Goal: Task Accomplishment & Management: Contribute content

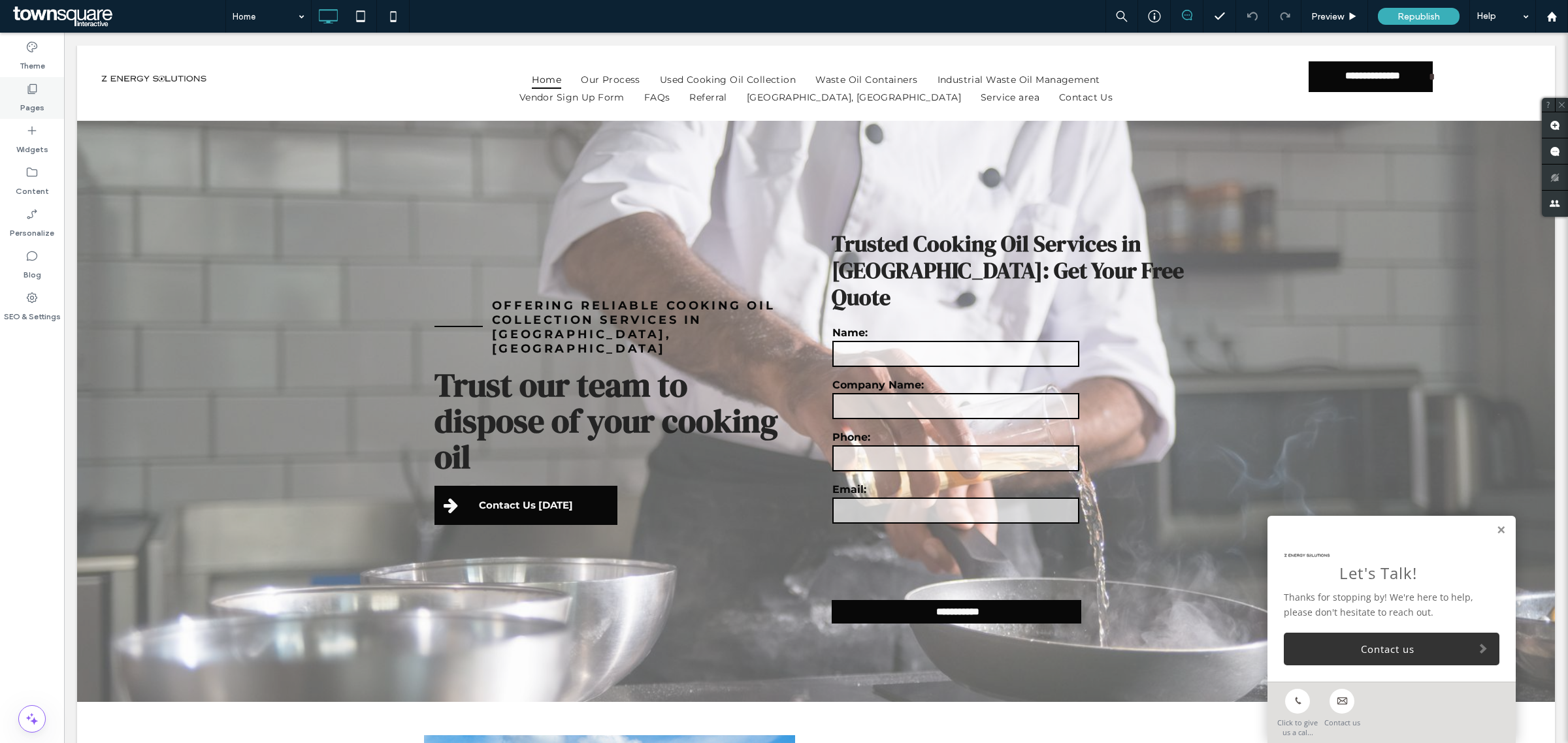
click at [12, 112] on div "Pages" at bounding box center [32, 97] width 64 height 42
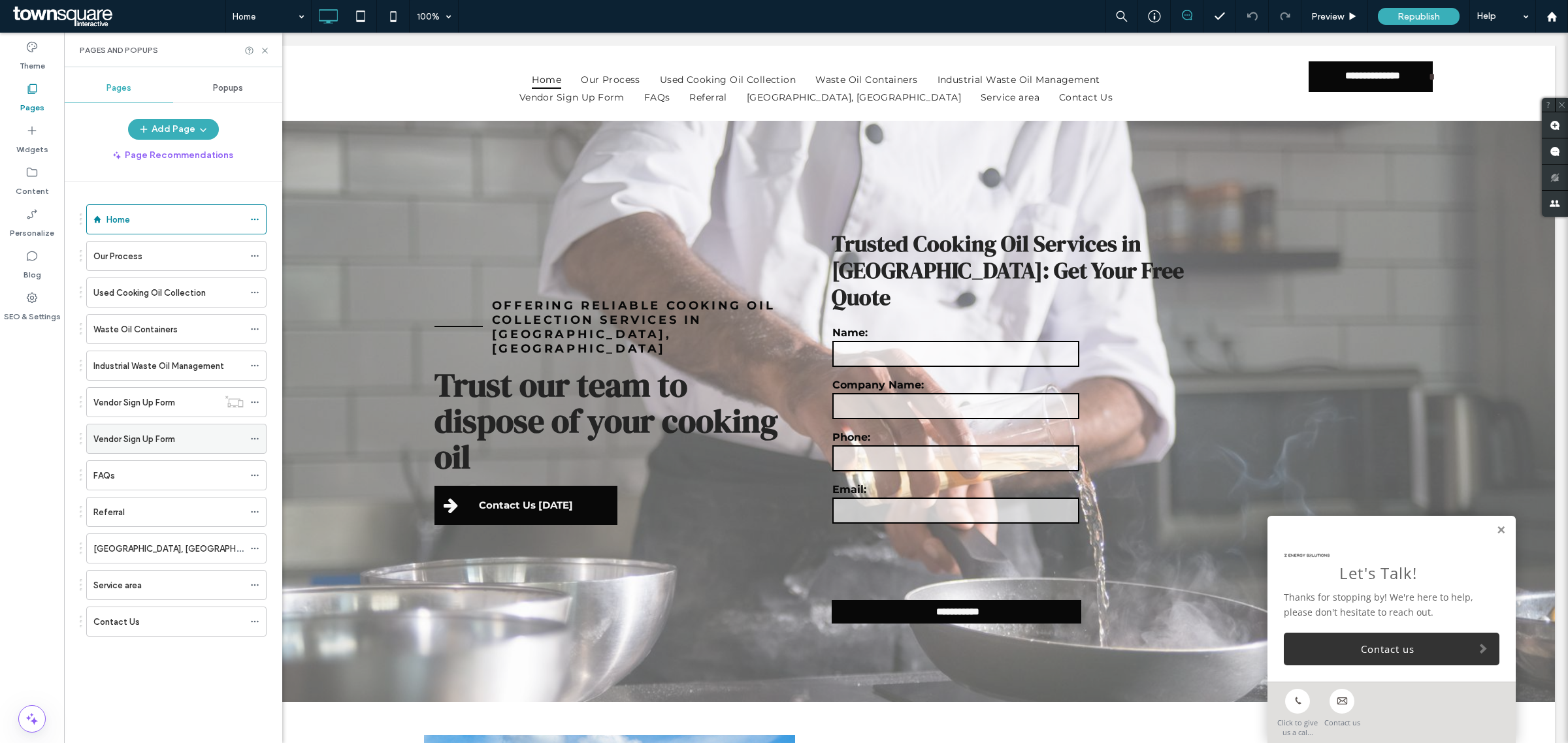
click at [163, 446] on label "Vendor Sign Up Form" at bounding box center [134, 439] width 82 height 23
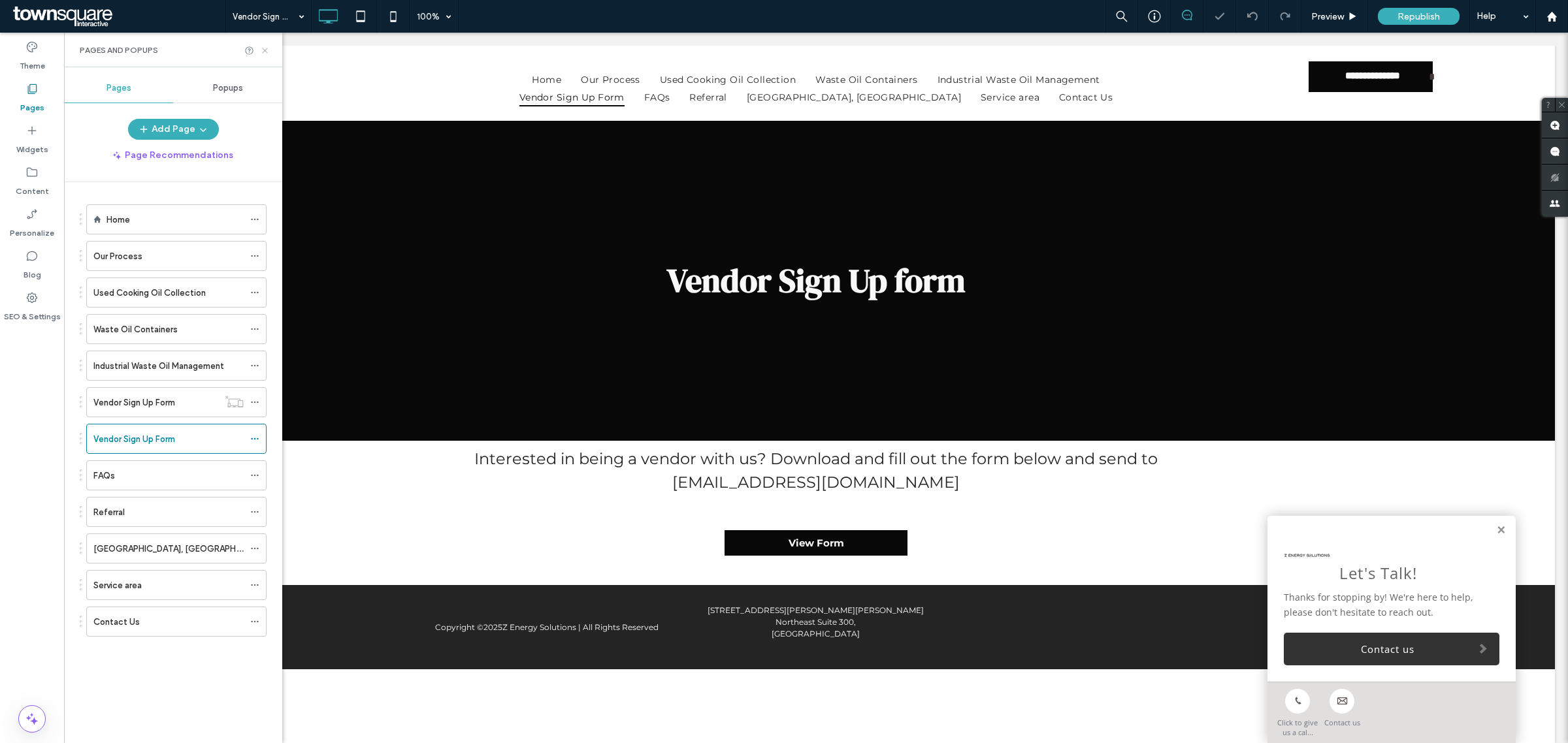
click at [263, 50] on icon at bounding box center [265, 50] width 10 height 10
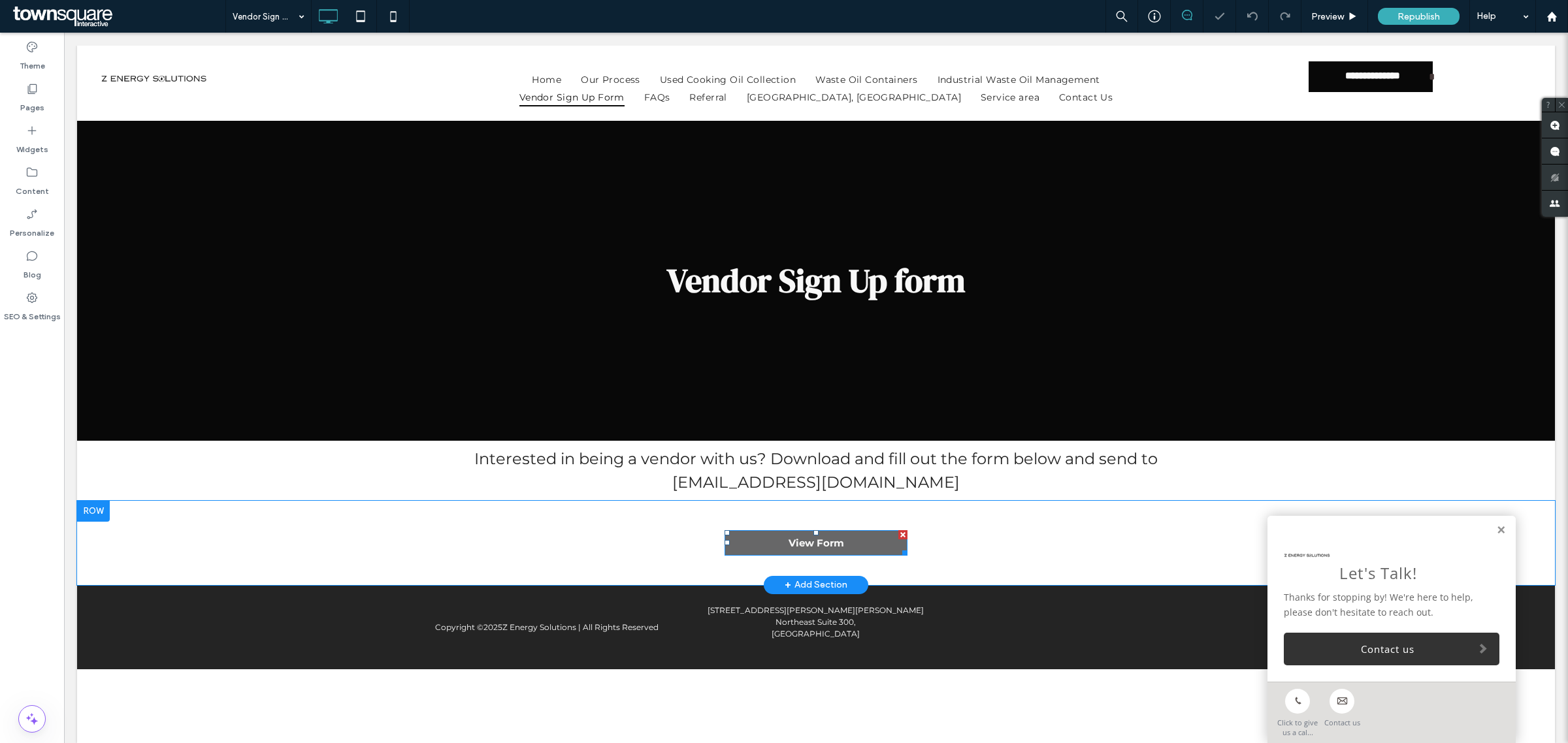
click at [877, 537] on link "View Form" at bounding box center [815, 543] width 183 height 26
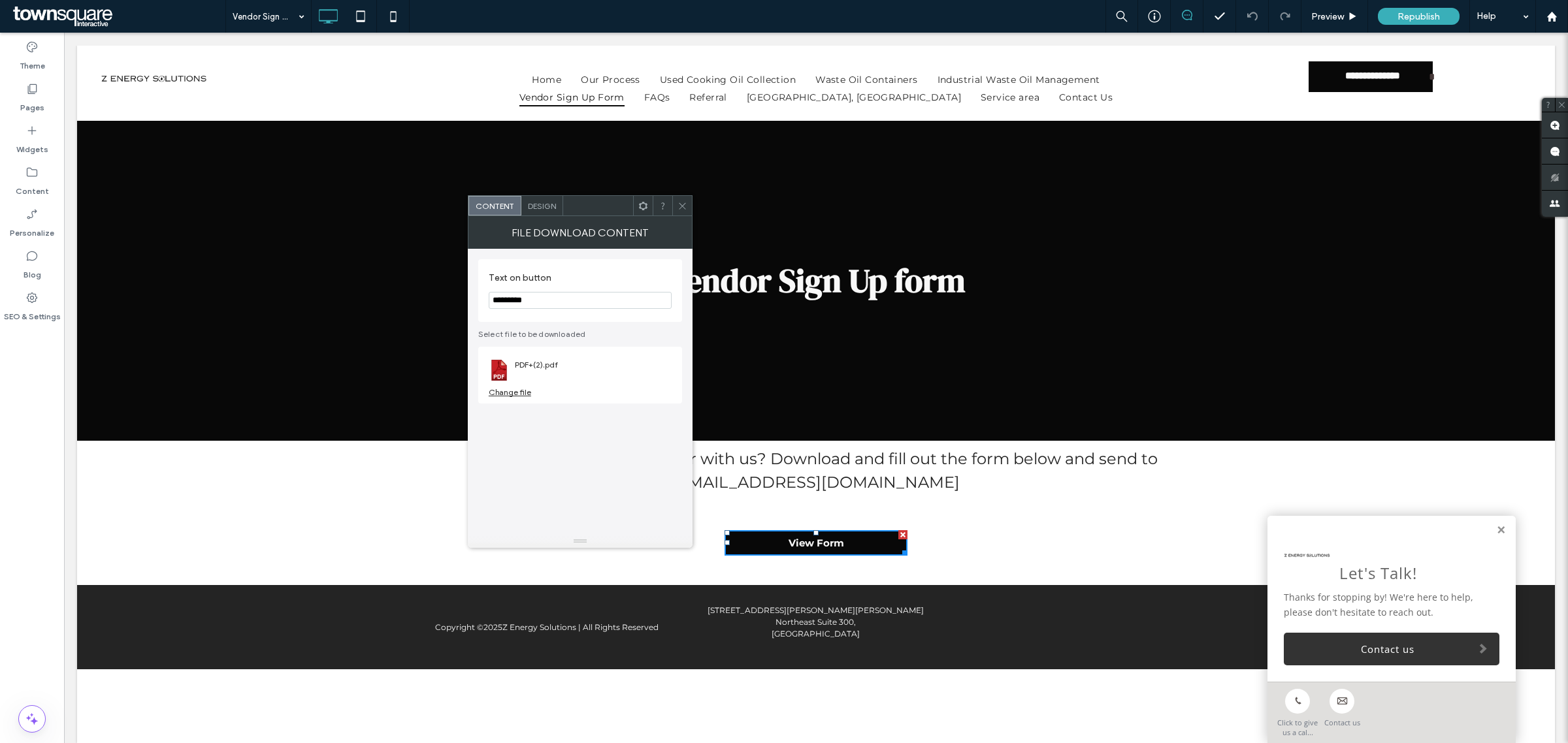
click at [515, 394] on div "Change file" at bounding box center [510, 392] width 43 height 10
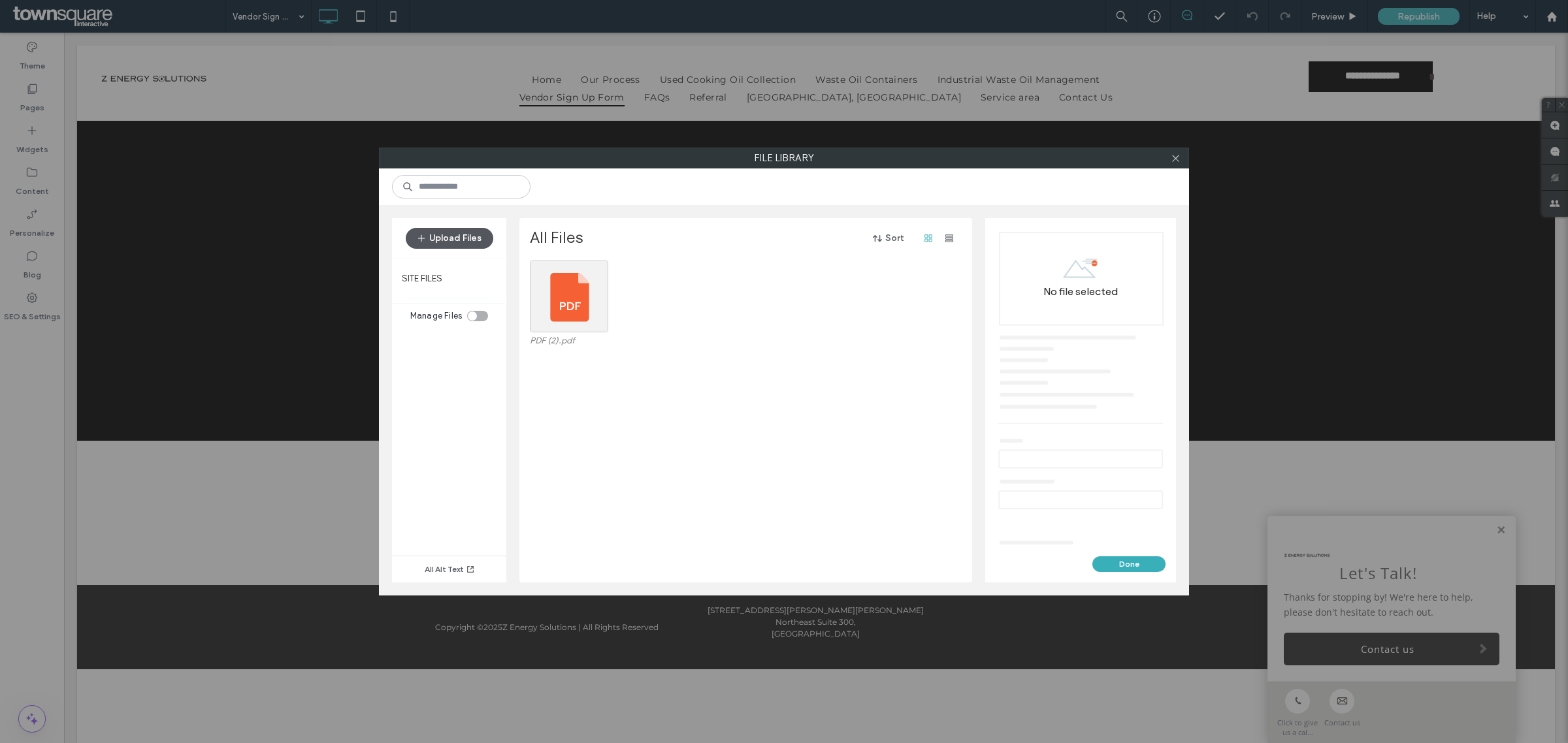
click at [464, 234] on button "Upload Files" at bounding box center [449, 238] width 87 height 21
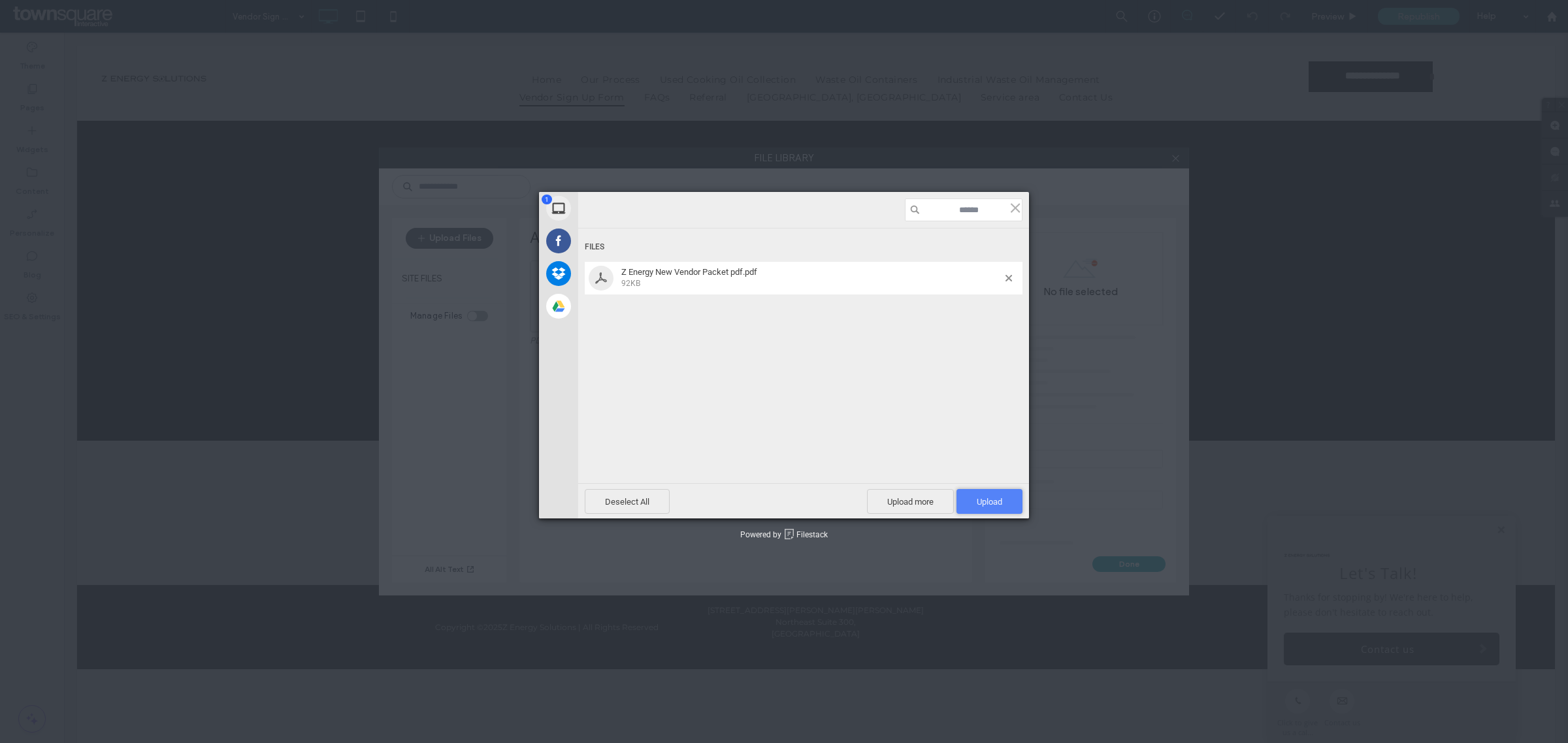
click at [987, 491] on span "Upload 1" at bounding box center [989, 501] width 66 height 25
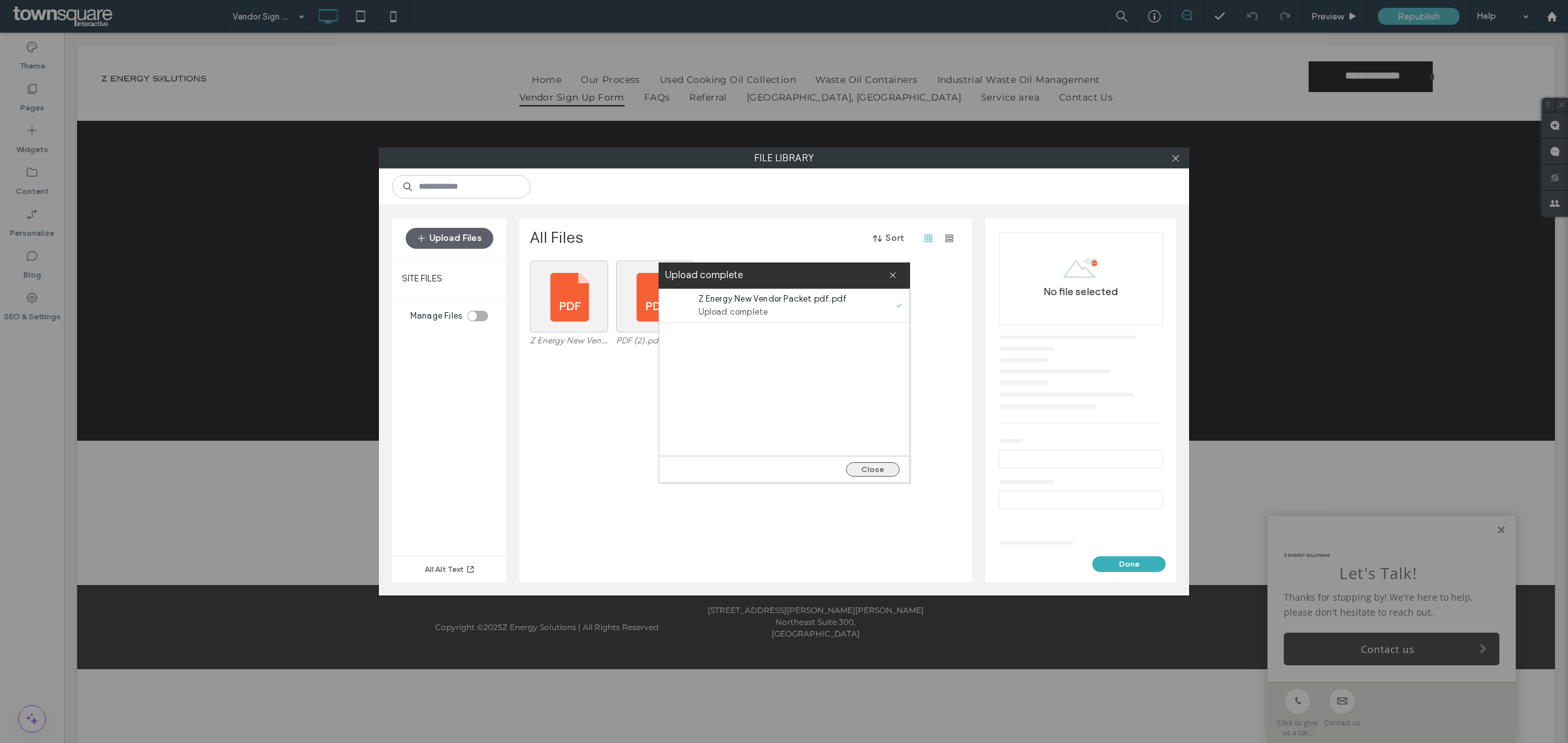
click at [859, 469] on button "Close" at bounding box center [872, 470] width 53 height 14
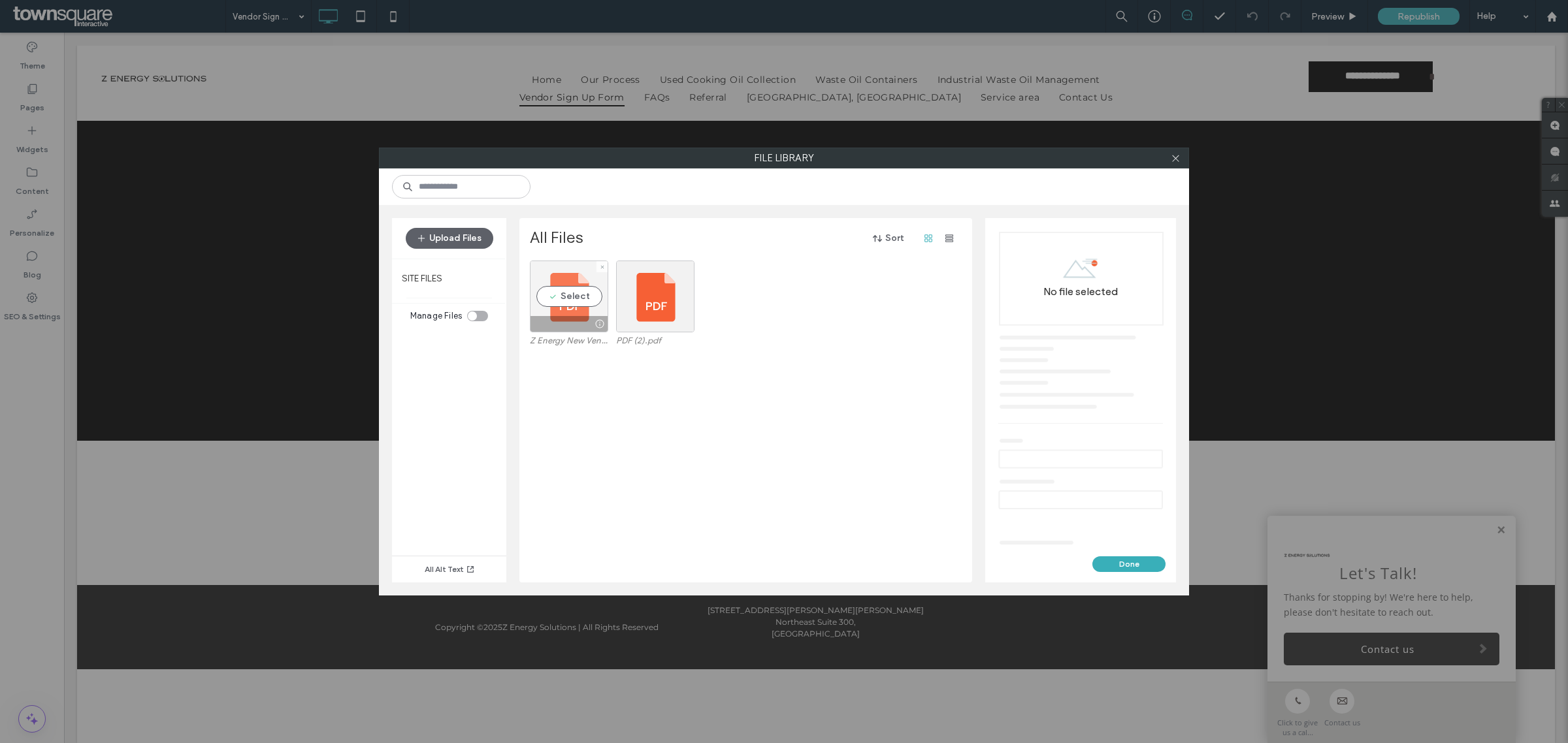
click at [590, 286] on div "Select" at bounding box center [569, 296] width 78 height 72
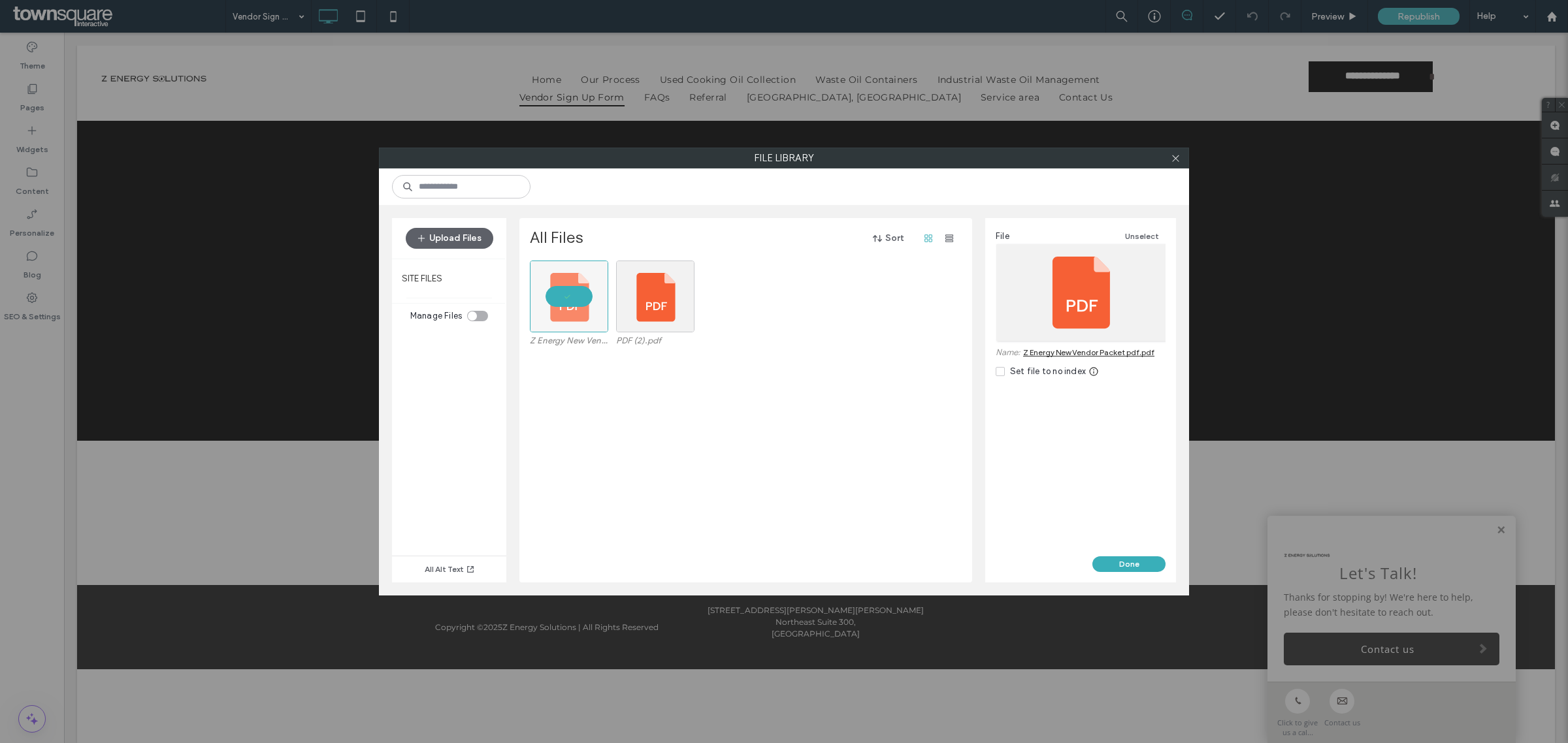
click at [903, 443] on div "Z Energy New Vendor Packet pdf.pdf PDF (2).pdf" at bounding box center [749, 421] width 439 height 322
click at [600, 310] on div at bounding box center [569, 296] width 78 height 72
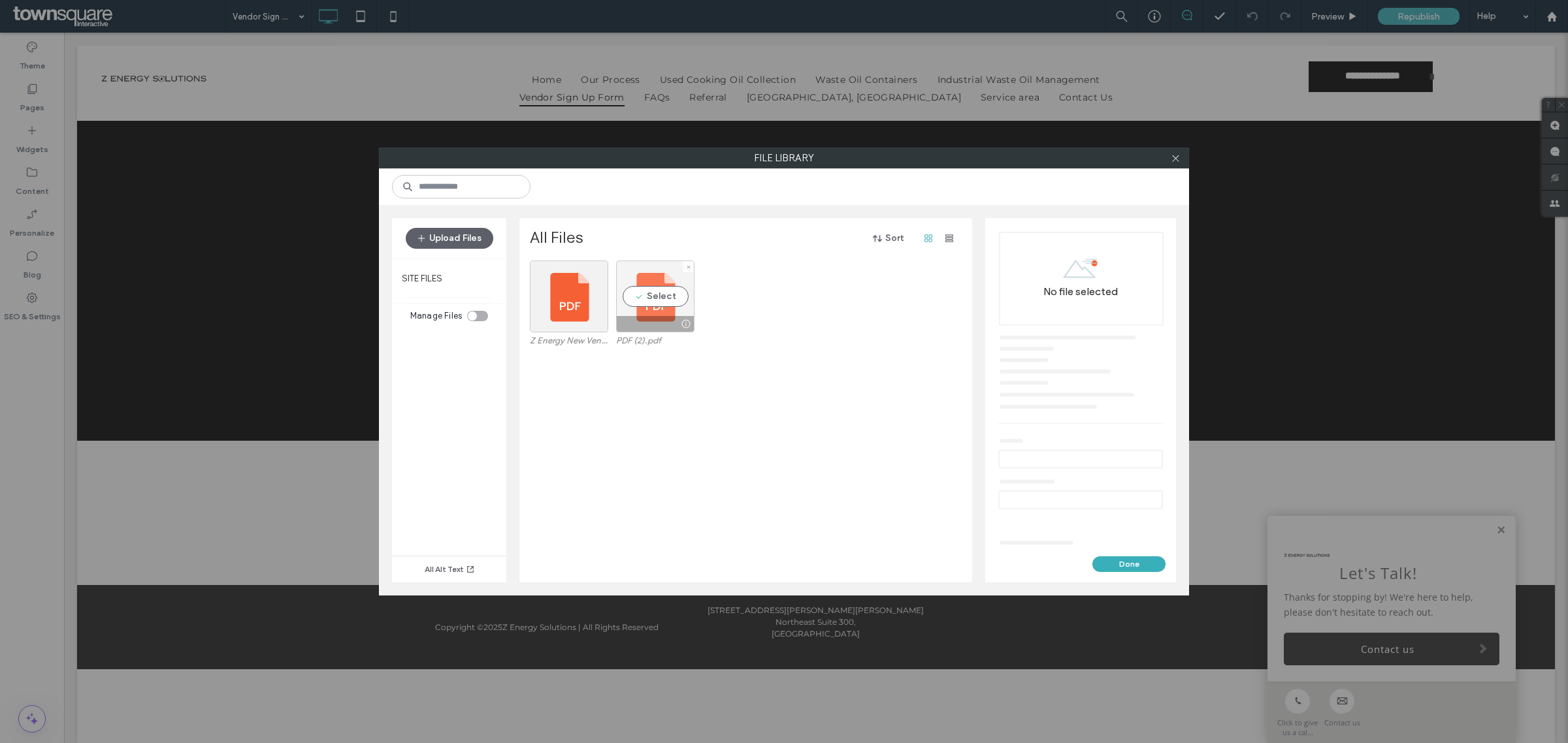
click at [632, 308] on div "Select" at bounding box center [655, 296] width 78 height 72
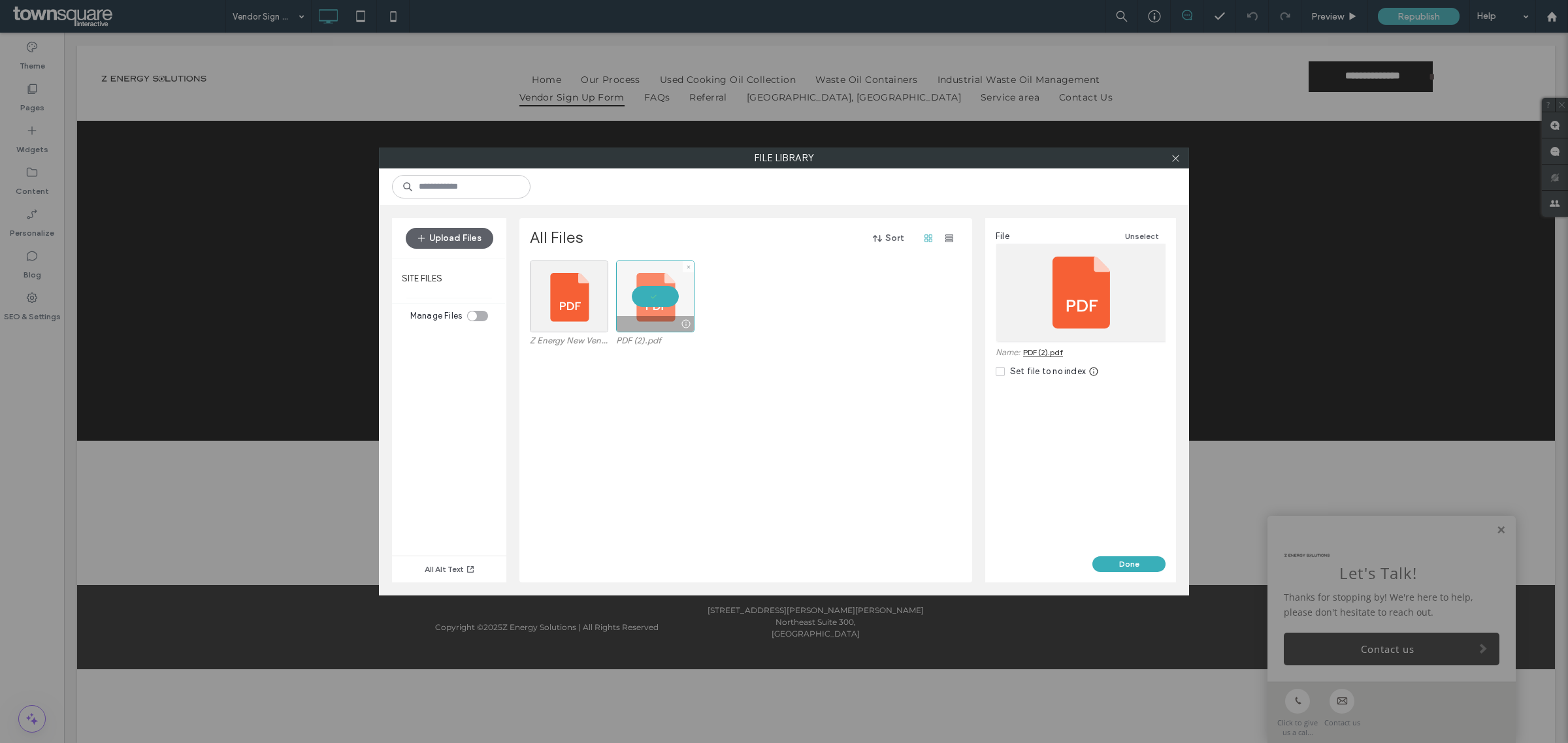
click at [632, 308] on div at bounding box center [655, 296] width 78 height 72
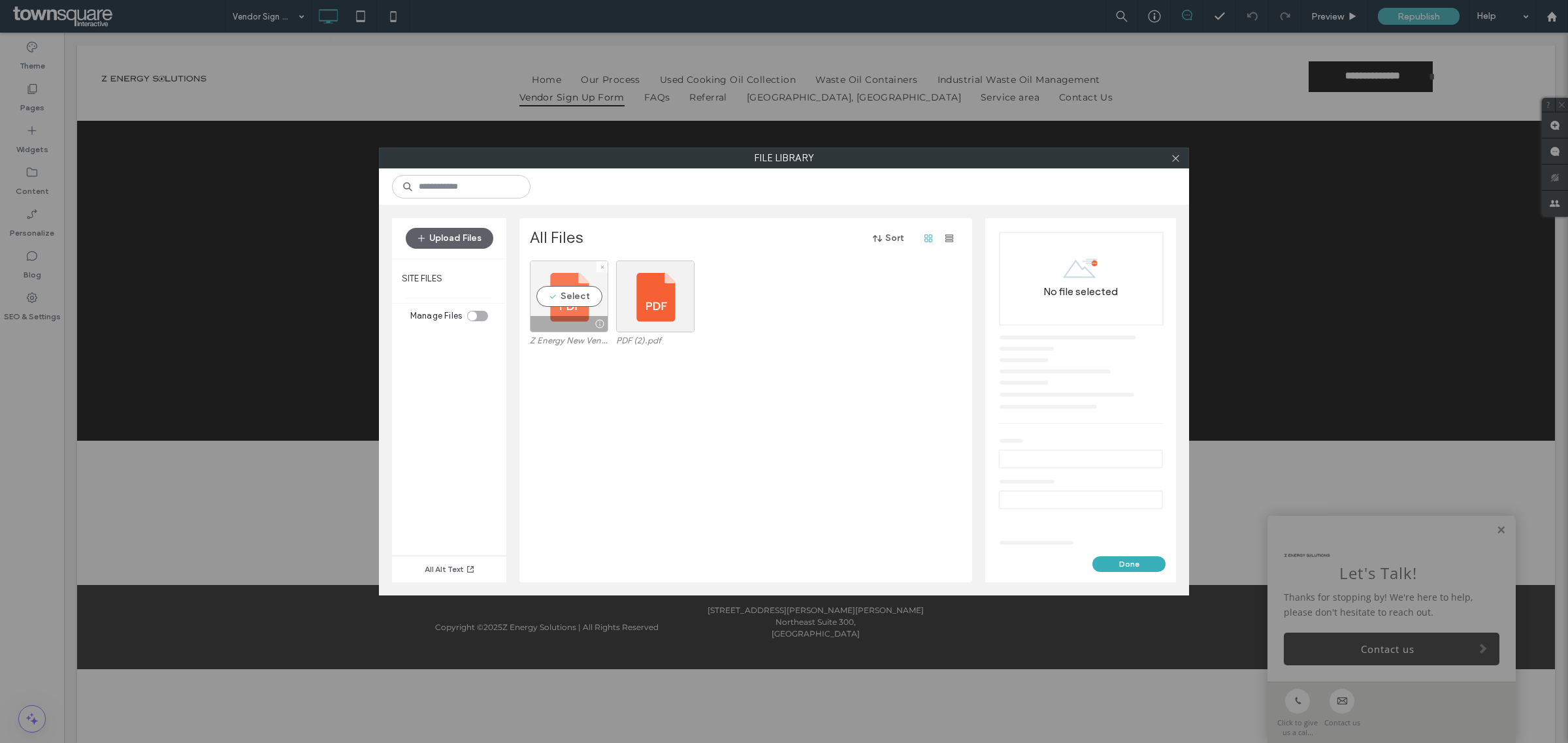
click at [545, 288] on div "Select" at bounding box center [569, 296] width 78 height 72
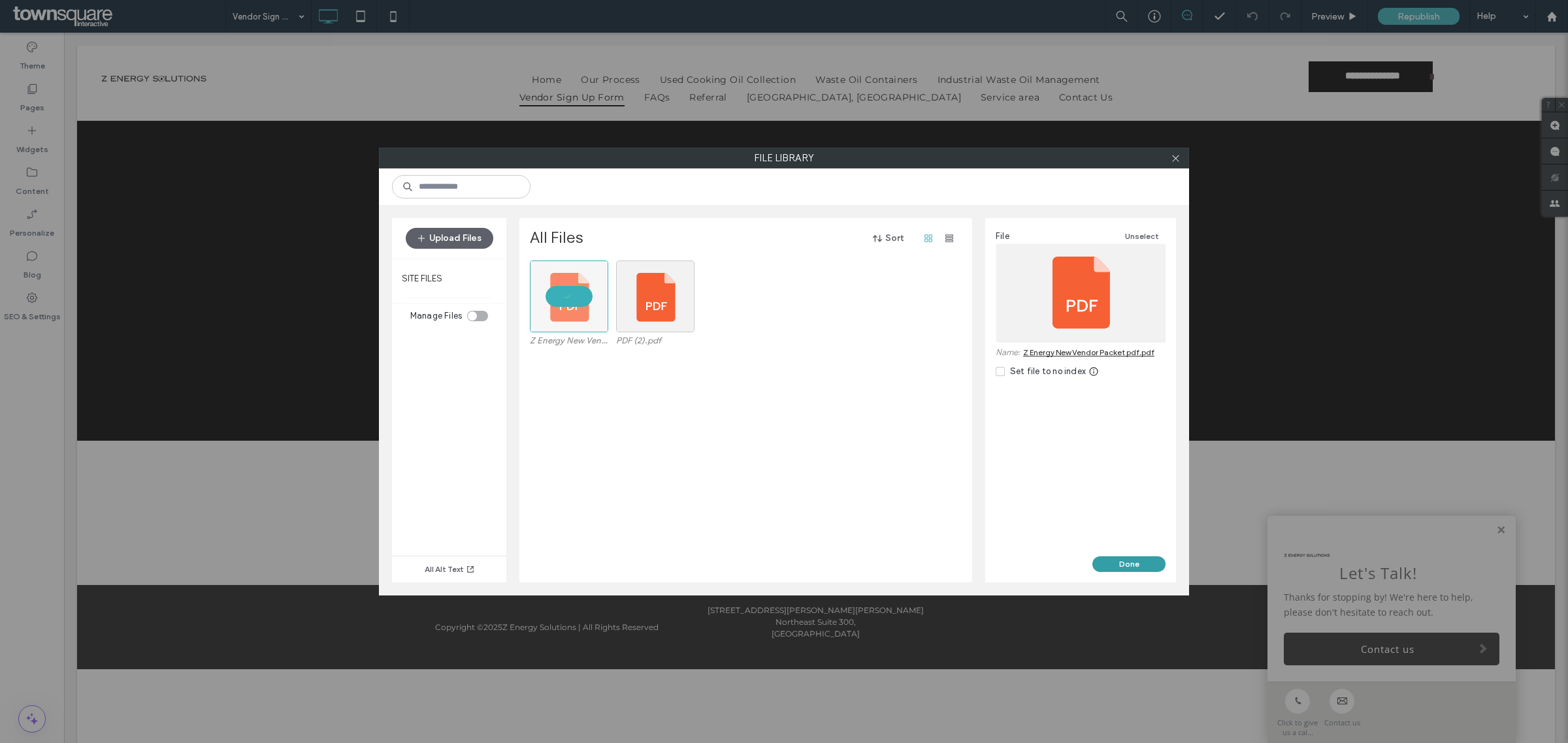
click at [1135, 560] on button "Done" at bounding box center [1129, 564] width 73 height 16
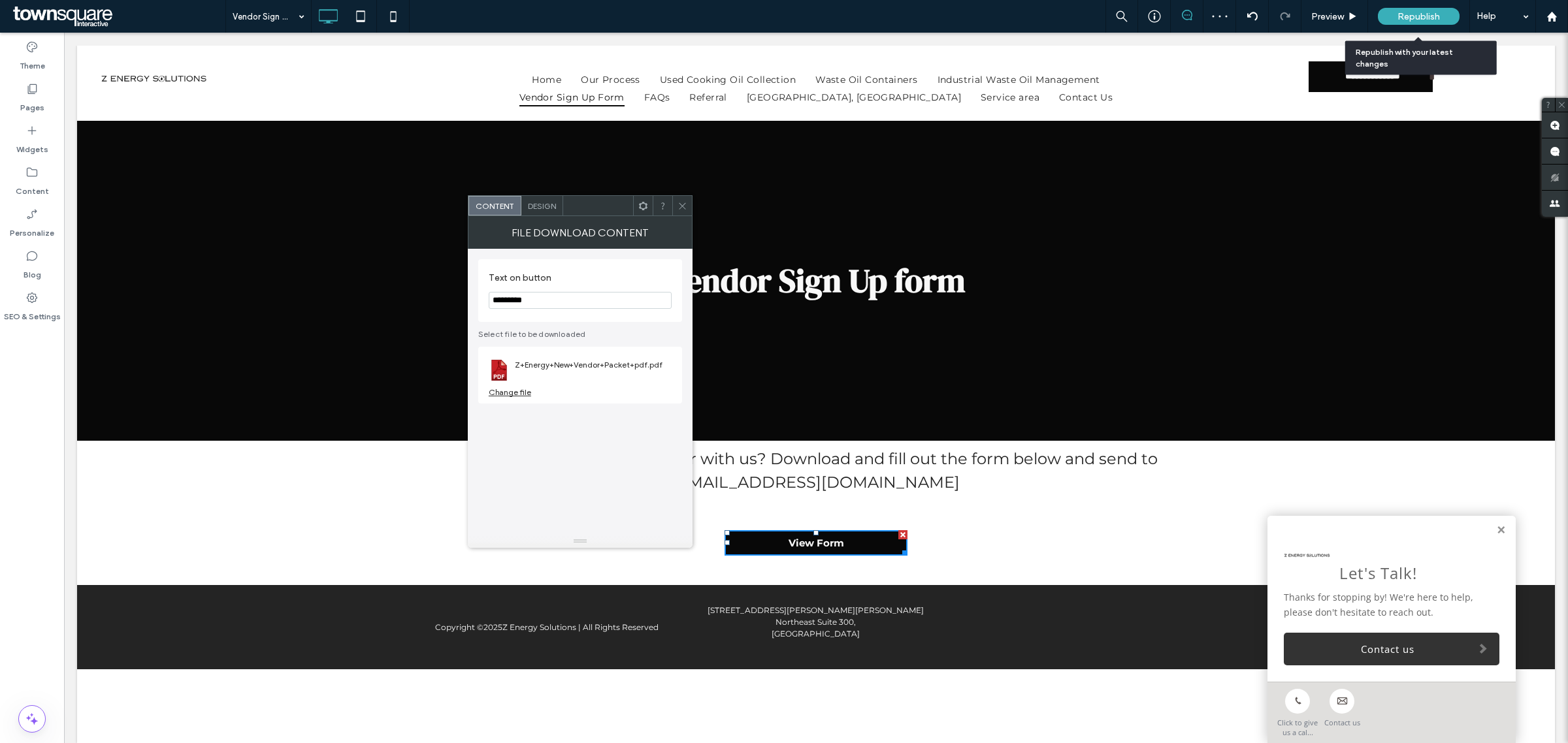
click at [1403, 17] on span "Republish" at bounding box center [1419, 17] width 43 height 11
